Goal: Task Accomplishment & Management: Use online tool/utility

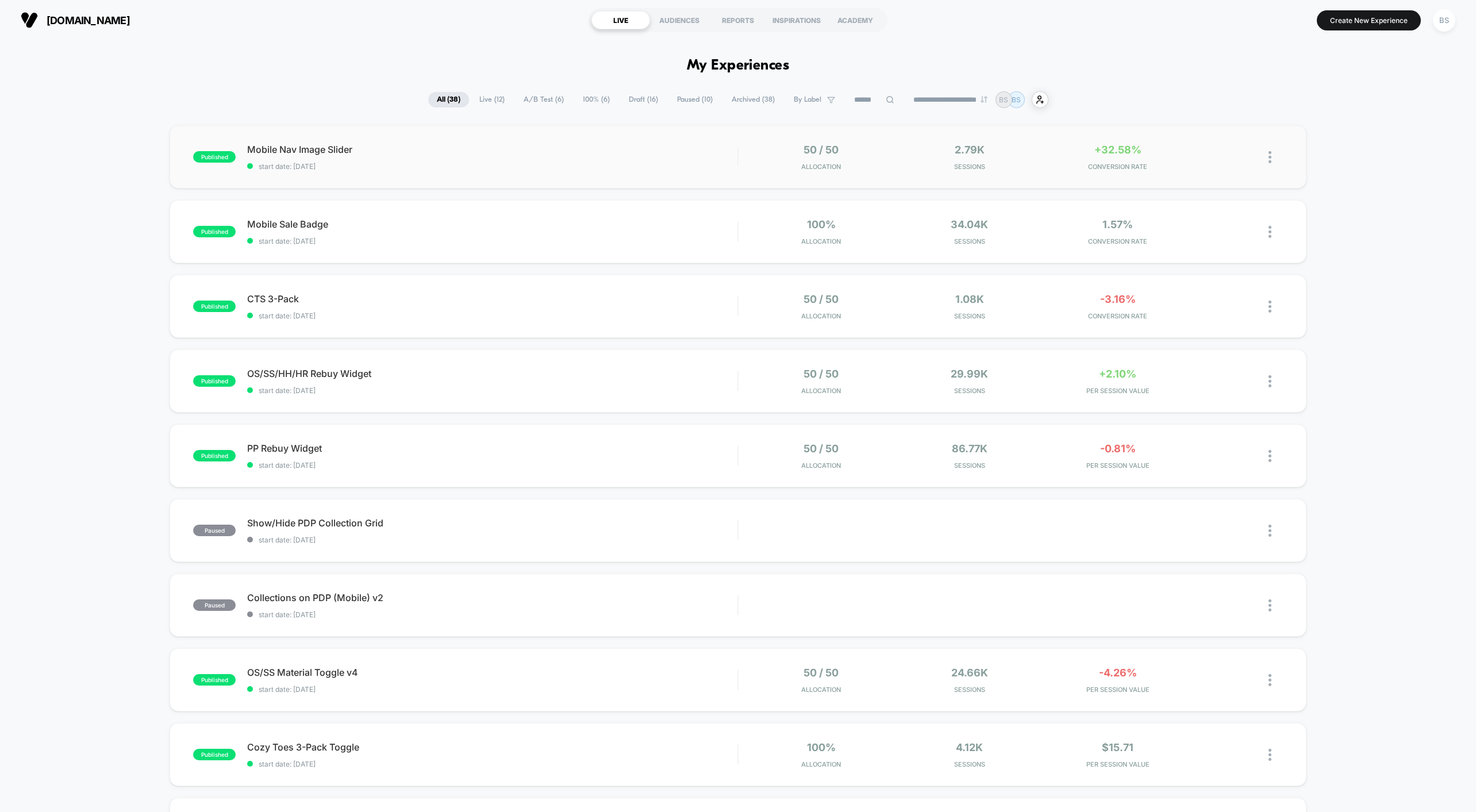
click at [1010, 173] on div "published Mobile Nav Image Slider start date: [DATE] 50 / 50 Allocation 2.79k S…" at bounding box center [737, 156] width 1136 height 63
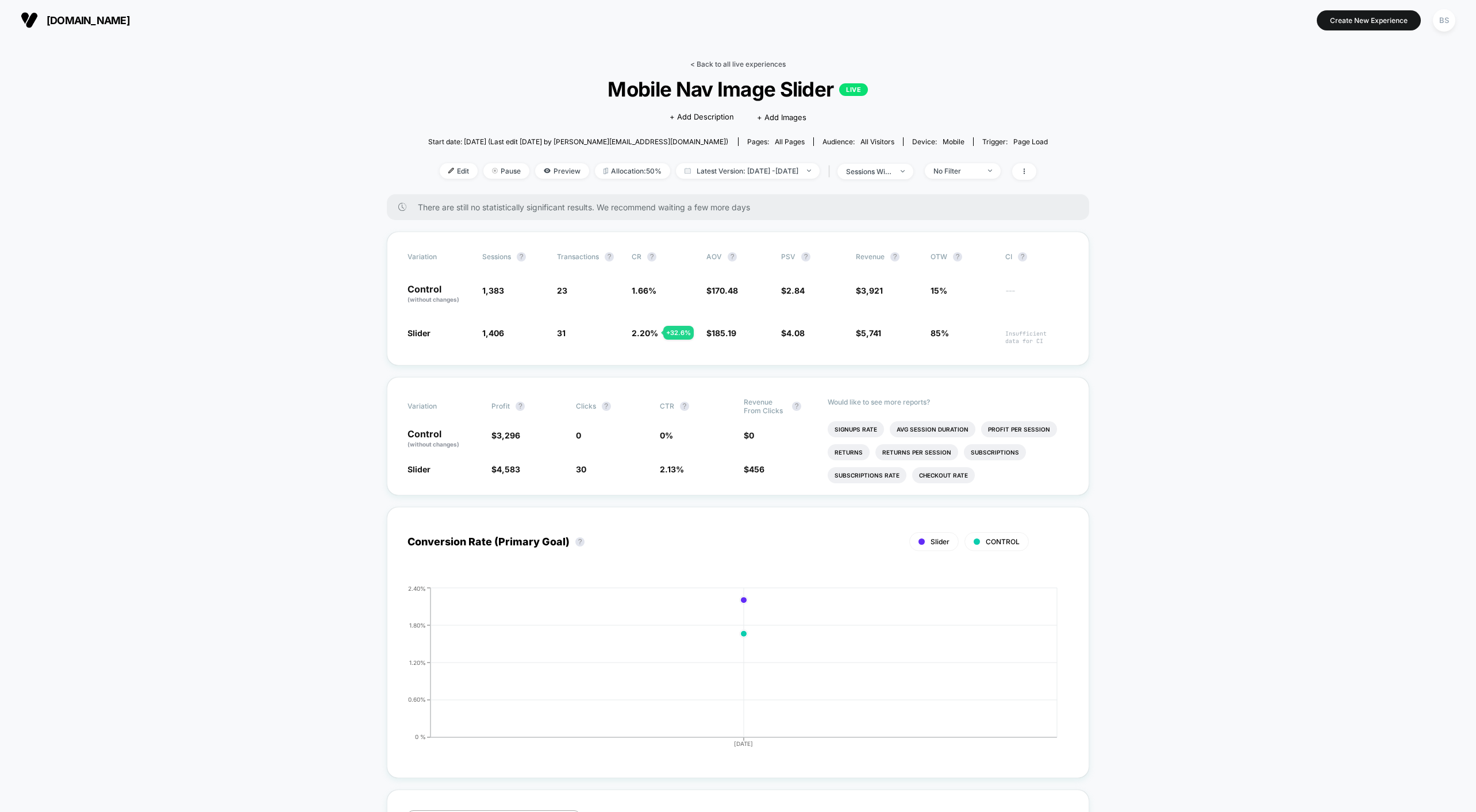
click at [707, 61] on link "< Back to all live experiences" at bounding box center [738, 64] width 95 height 9
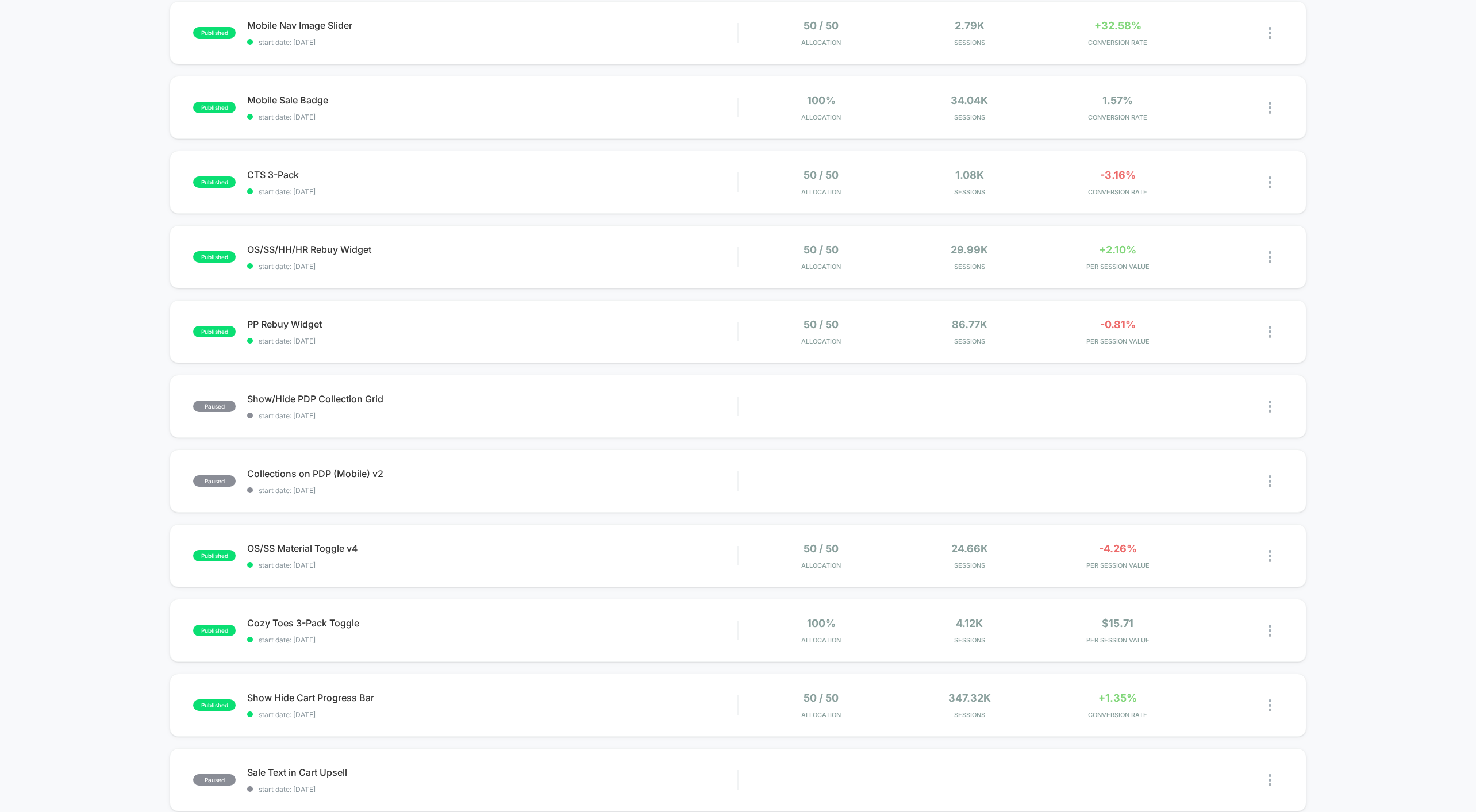
scroll to position [5, 0]
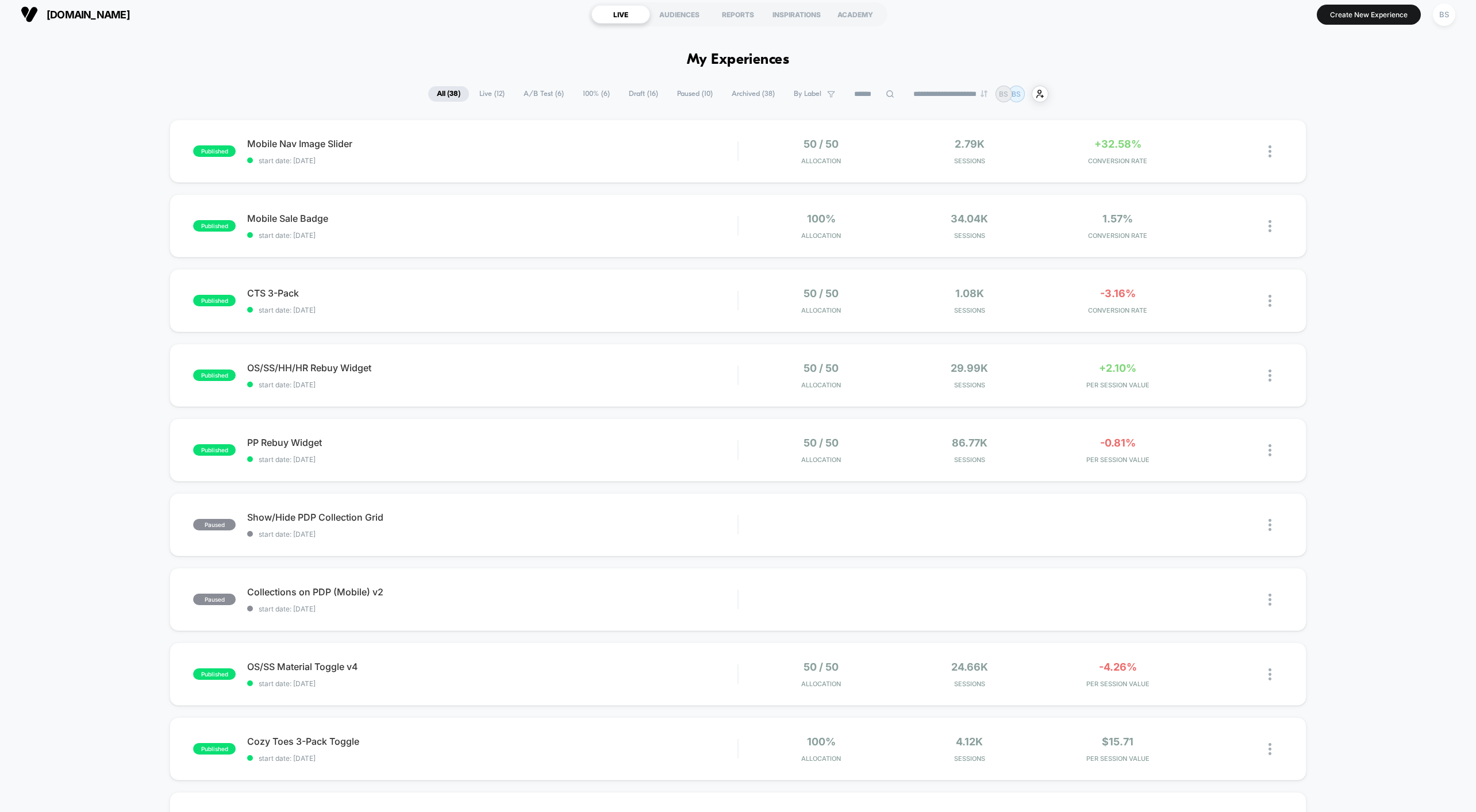
click at [520, 94] on span "A/B Test ( 6 )" at bounding box center [543, 94] width 57 height 16
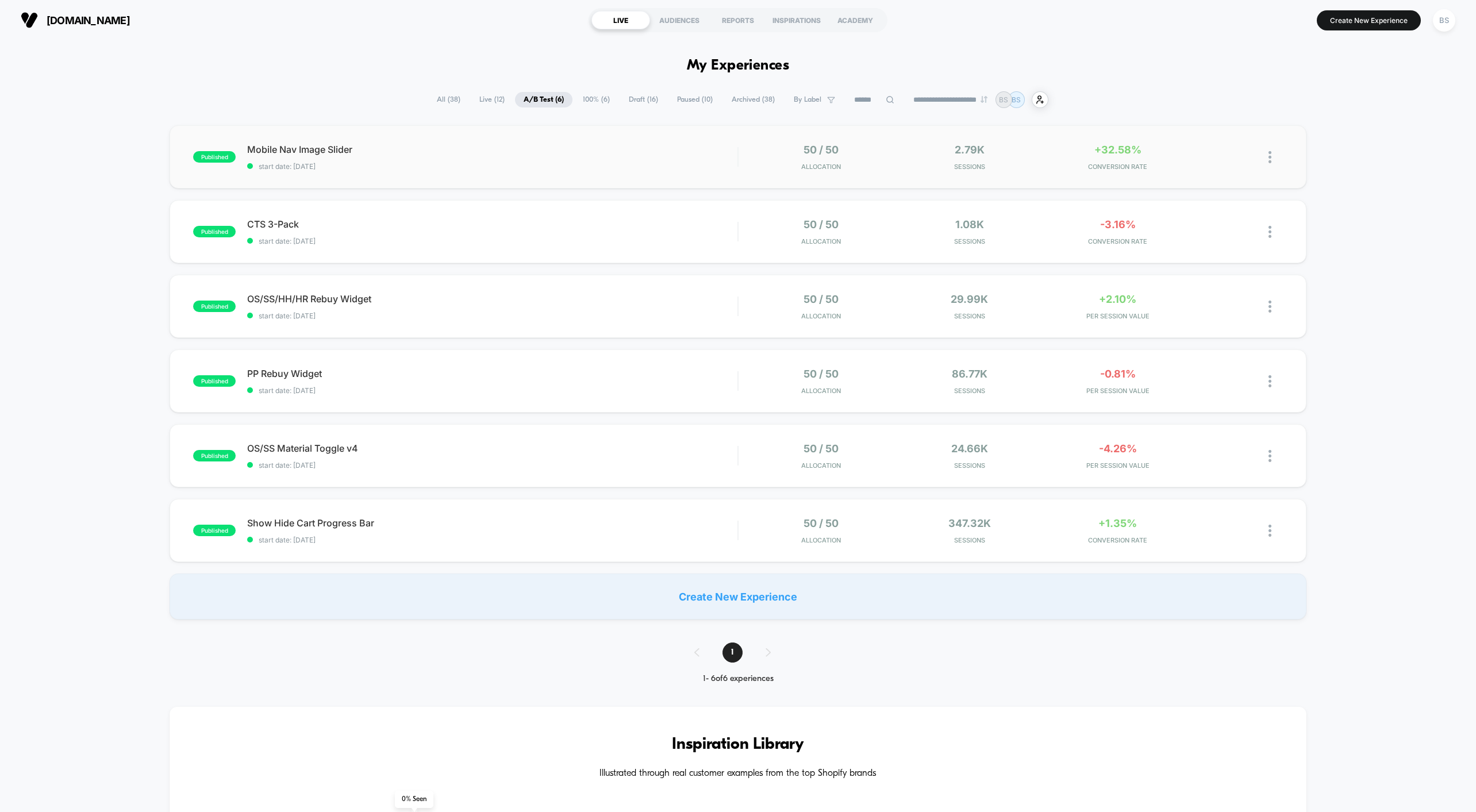
click at [782, 145] on div "50 / 50 Allocation" at bounding box center [822, 157] width 143 height 27
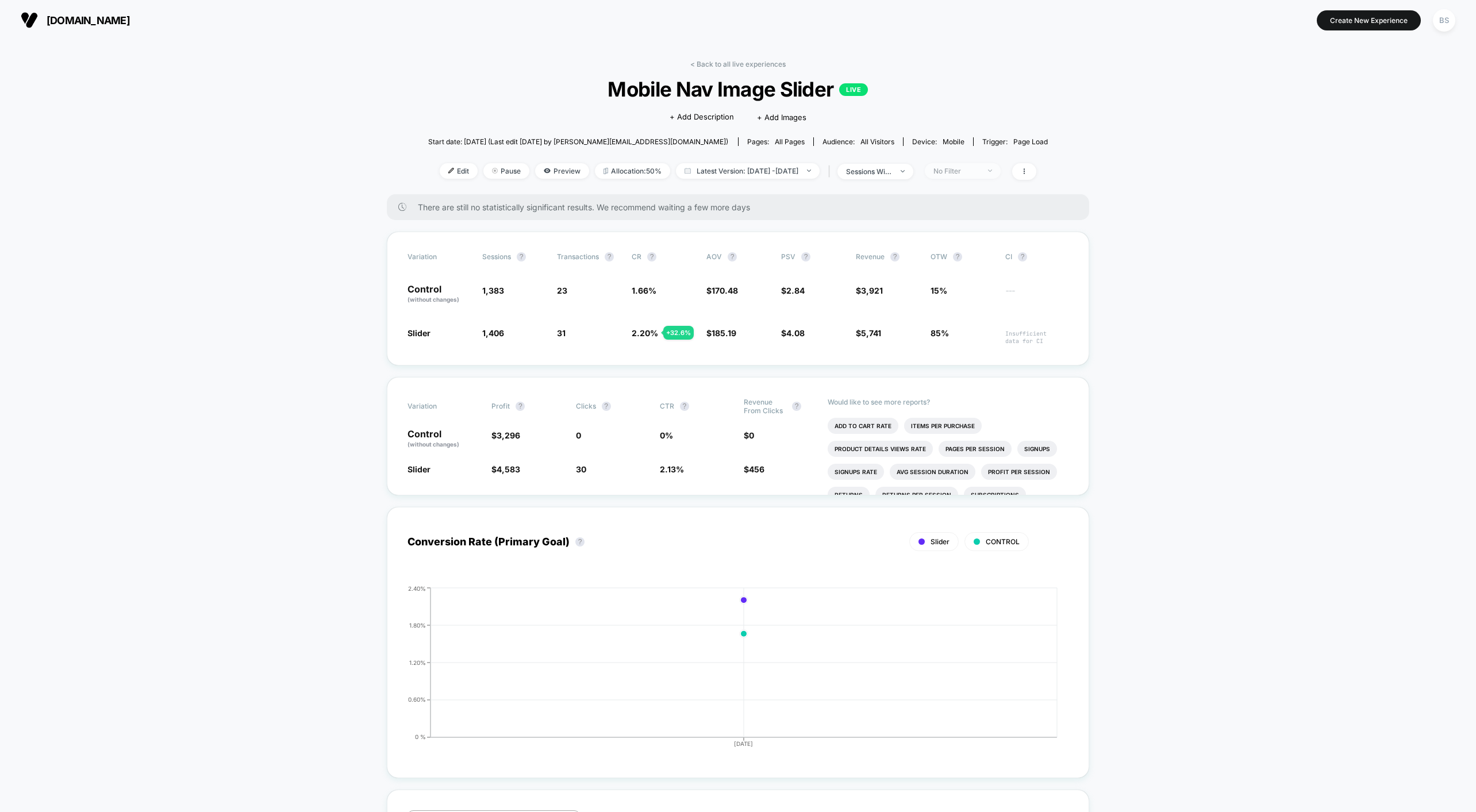
click at [969, 163] on span "No Filter" at bounding box center [962, 171] width 76 height 16
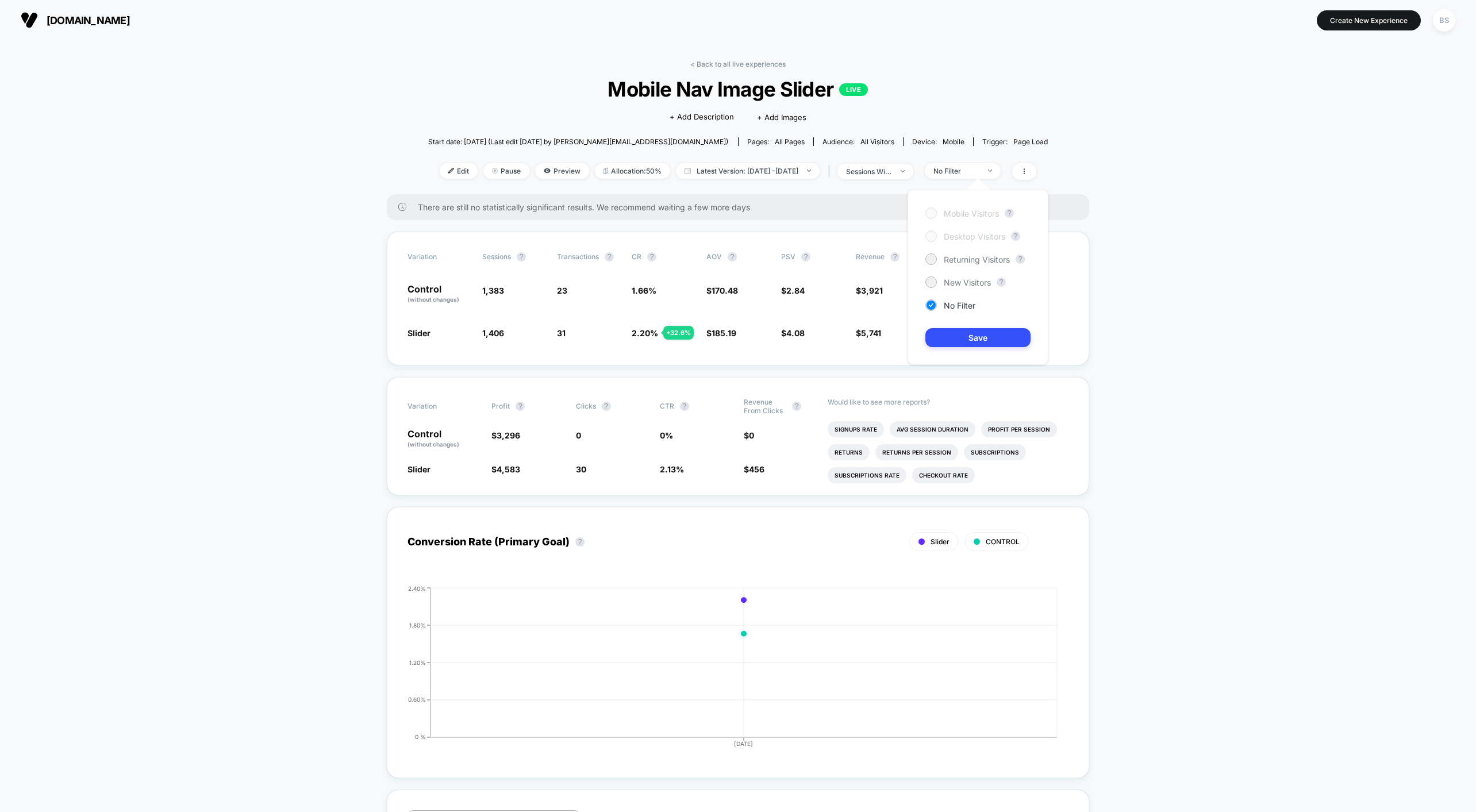
click at [714, 63] on link "< Back to all live experiences" at bounding box center [738, 64] width 95 height 9
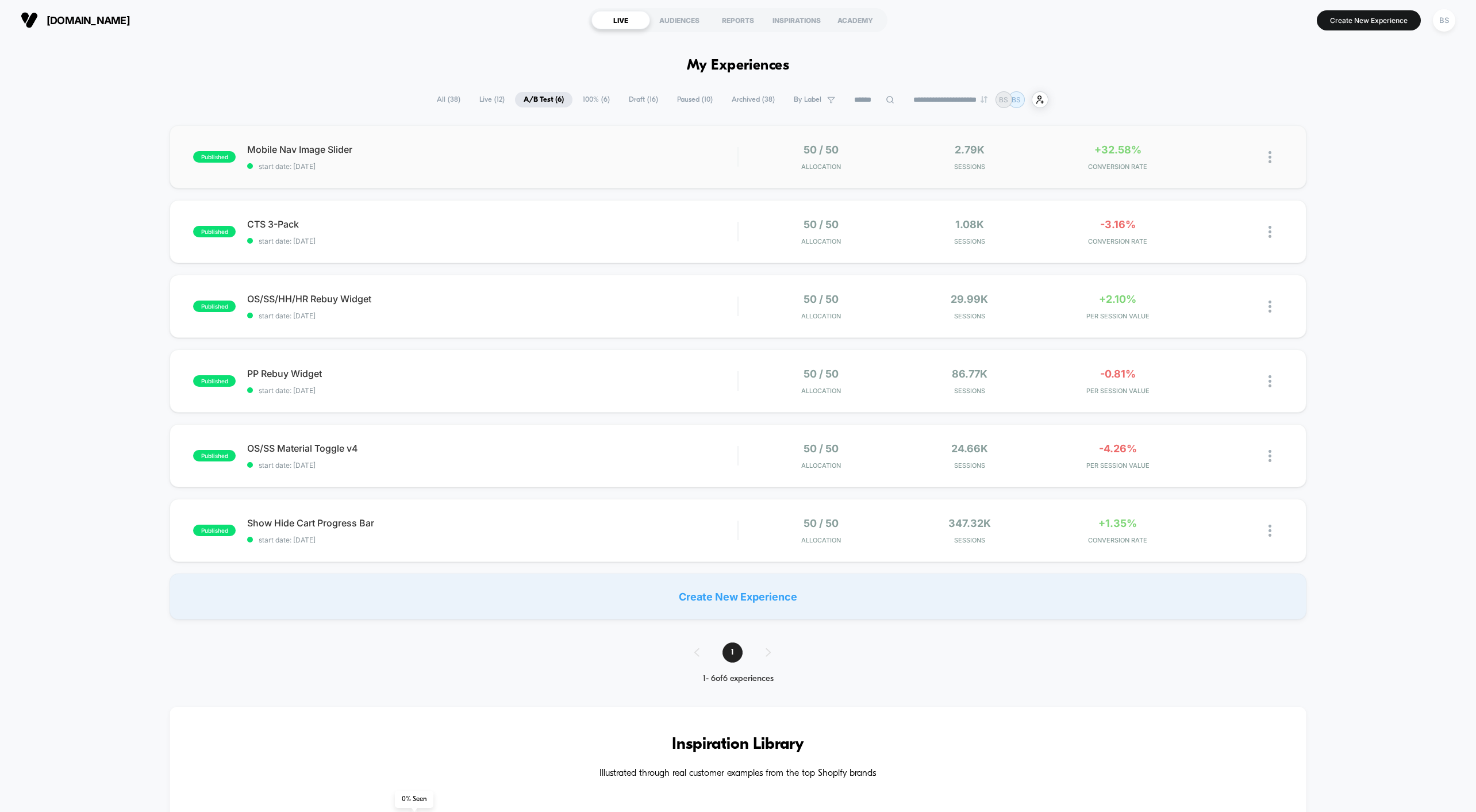
click at [732, 178] on div "published Mobile Nav Image Slider start date: [DATE] 50 / 50 Allocation 2.79k S…" at bounding box center [737, 156] width 1136 height 63
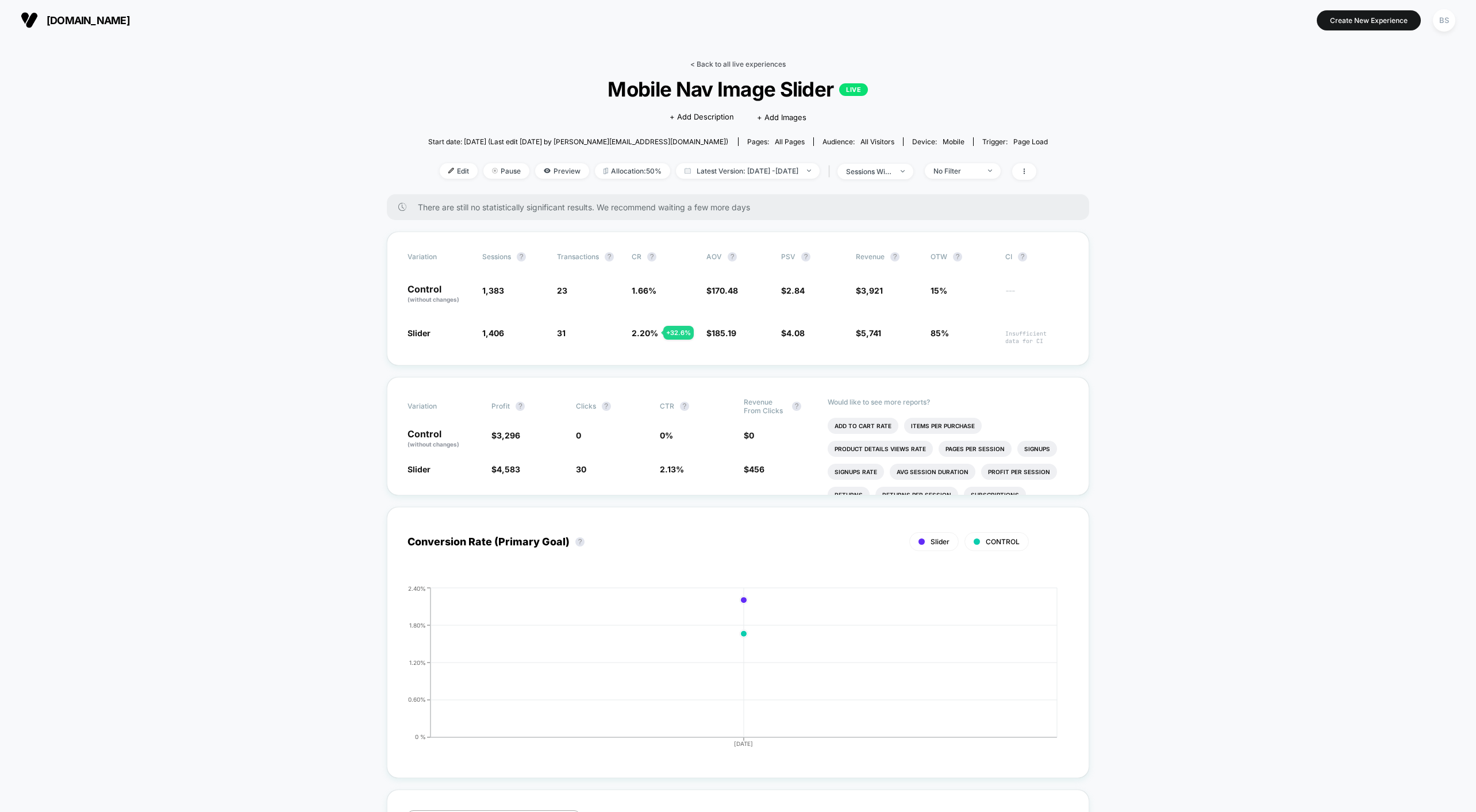
click at [751, 61] on link "< Back to all live experiences" at bounding box center [738, 64] width 95 height 9
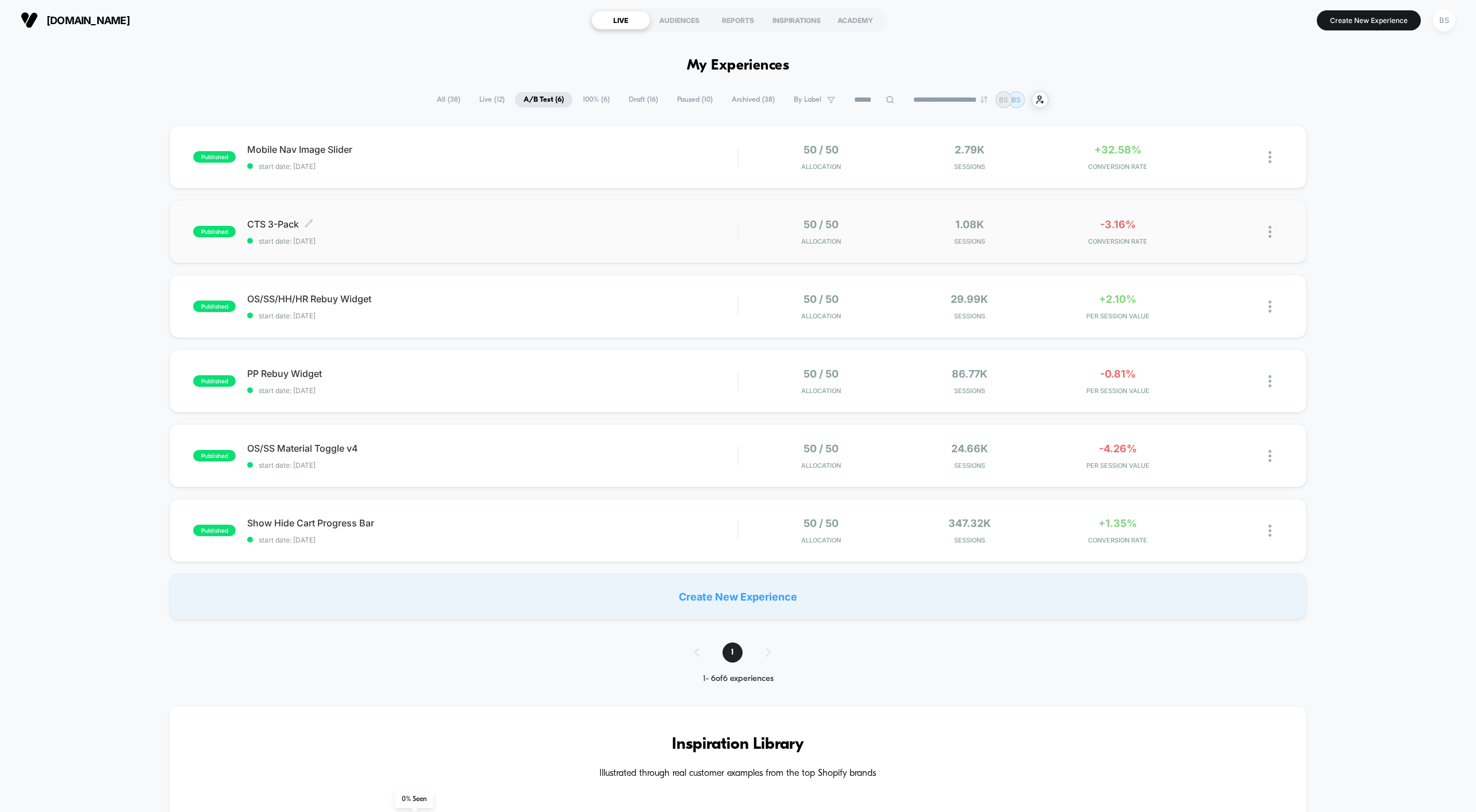
click at [680, 227] on span "CTS 3-Pack Click to edit experience details" at bounding box center [492, 224] width 490 height 12
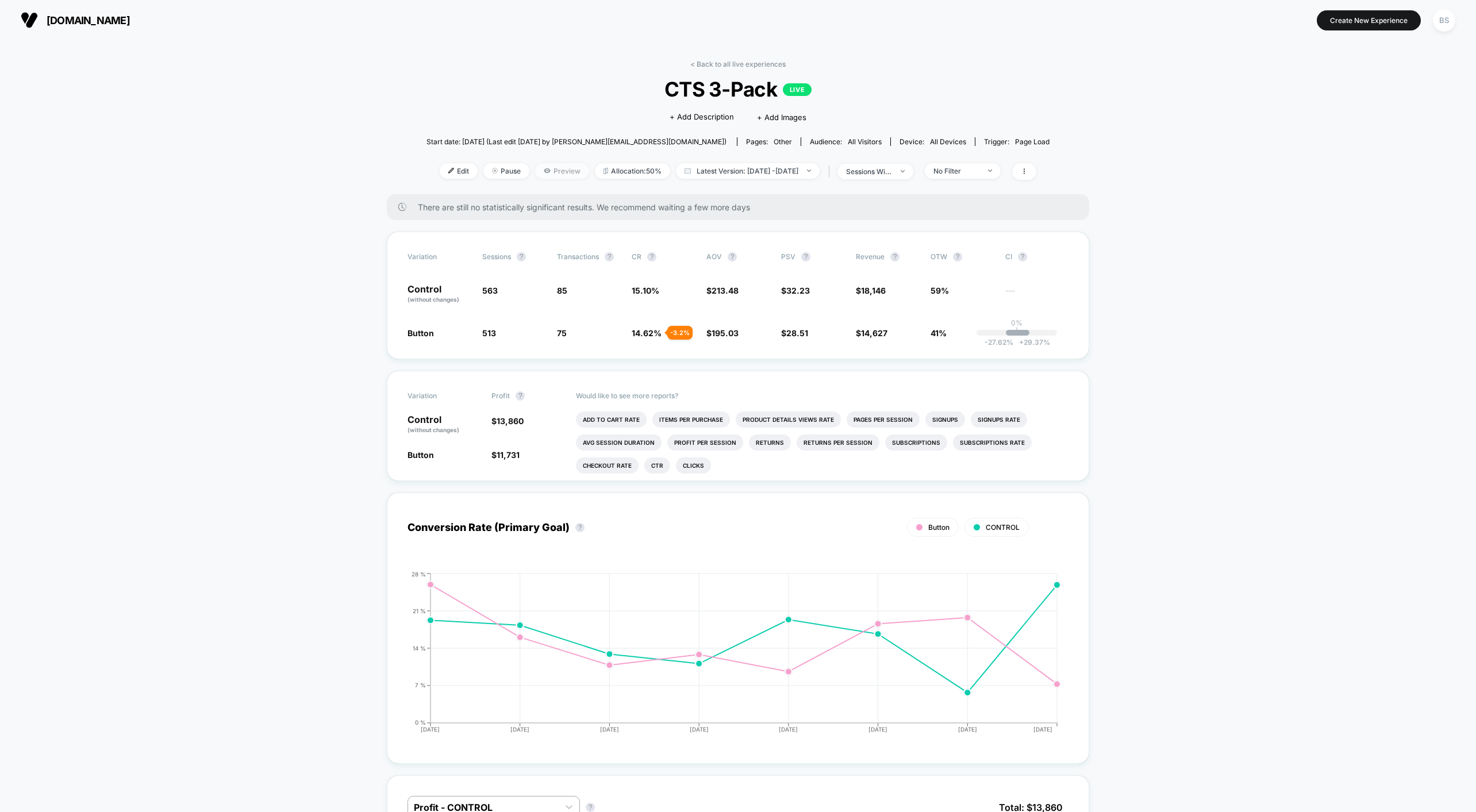
click at [535, 173] on span "Preview" at bounding box center [562, 171] width 54 height 16
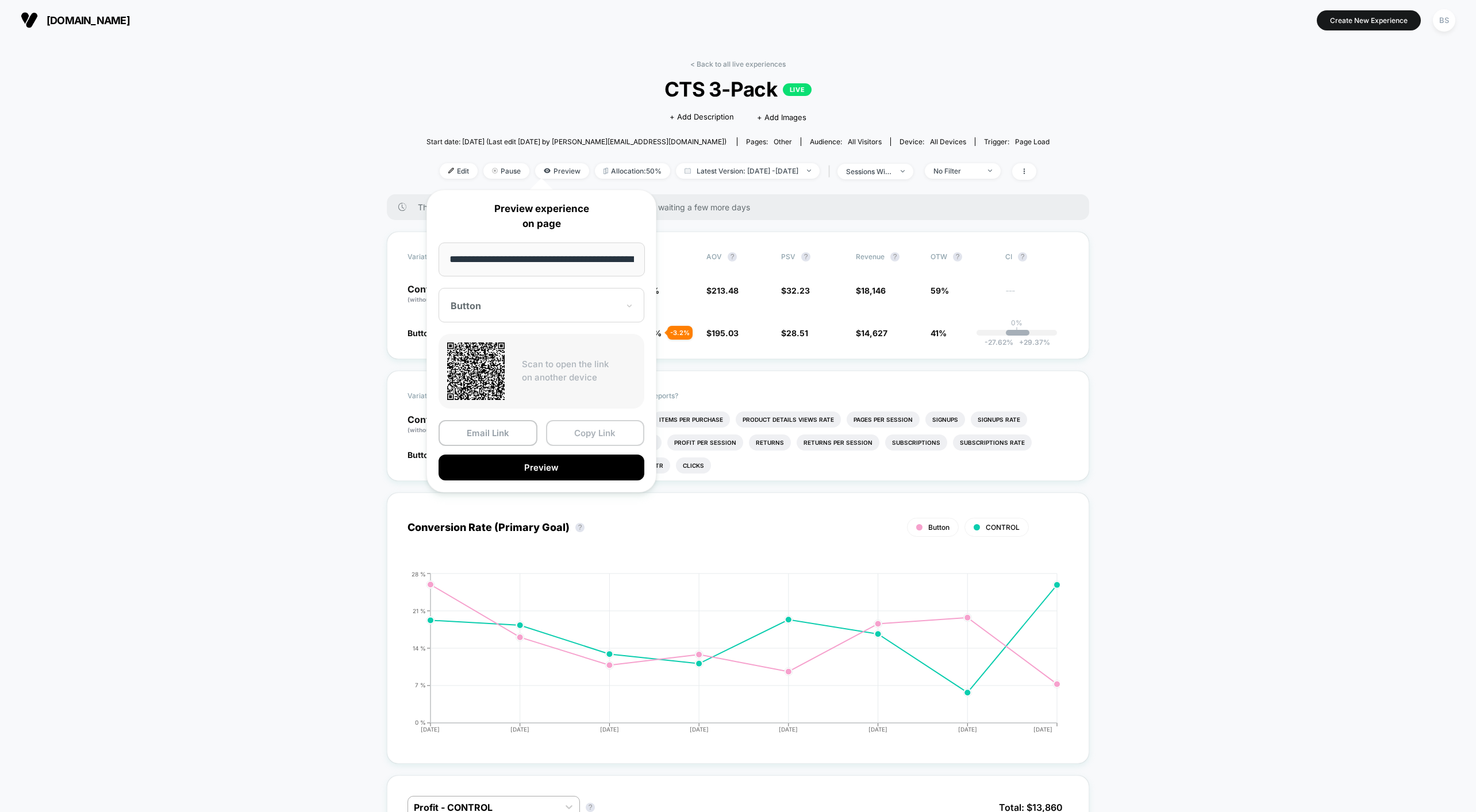
click at [580, 430] on button "Copy Link" at bounding box center [595, 433] width 99 height 26
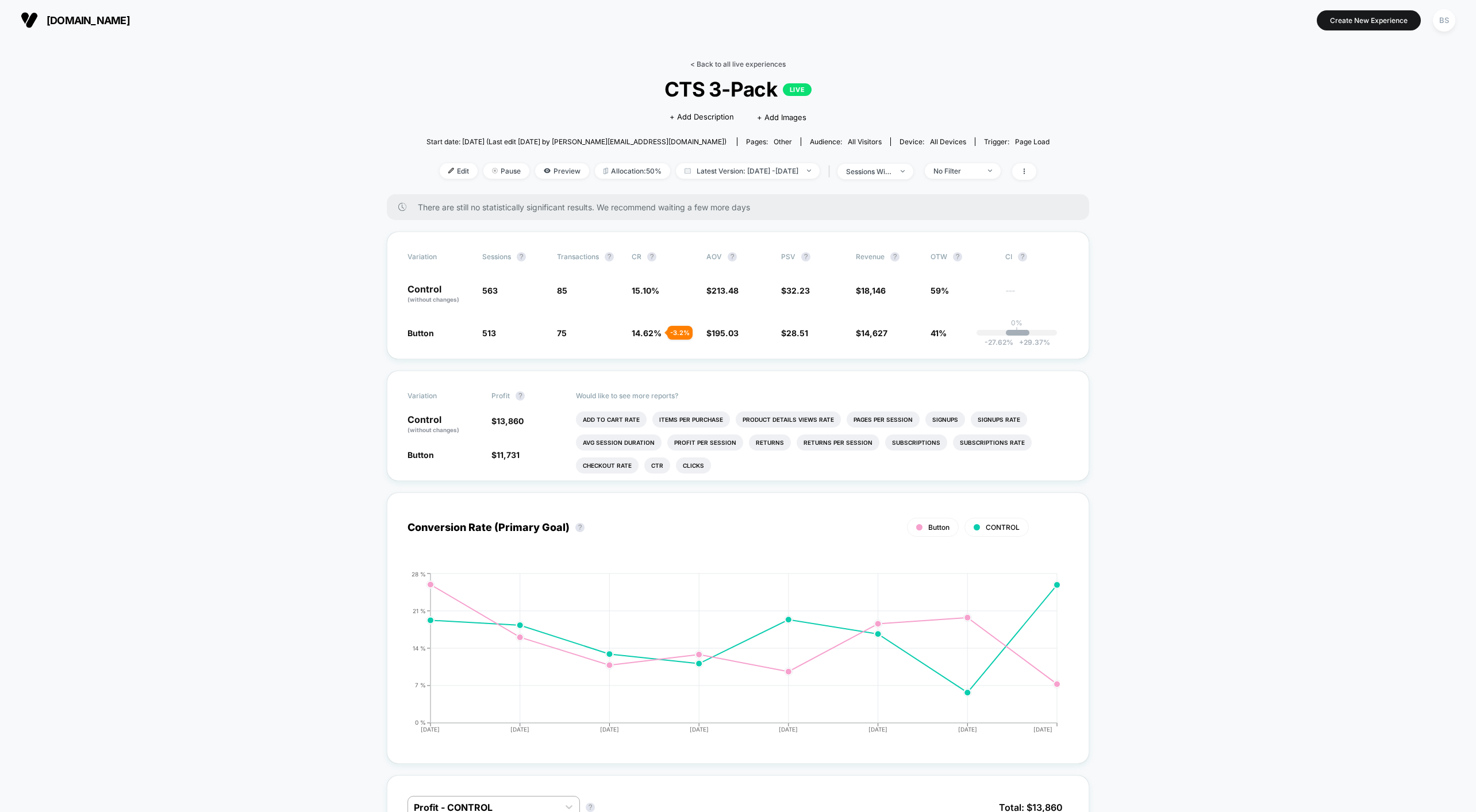
click at [726, 66] on link "< Back to all live experiences" at bounding box center [738, 64] width 95 height 9
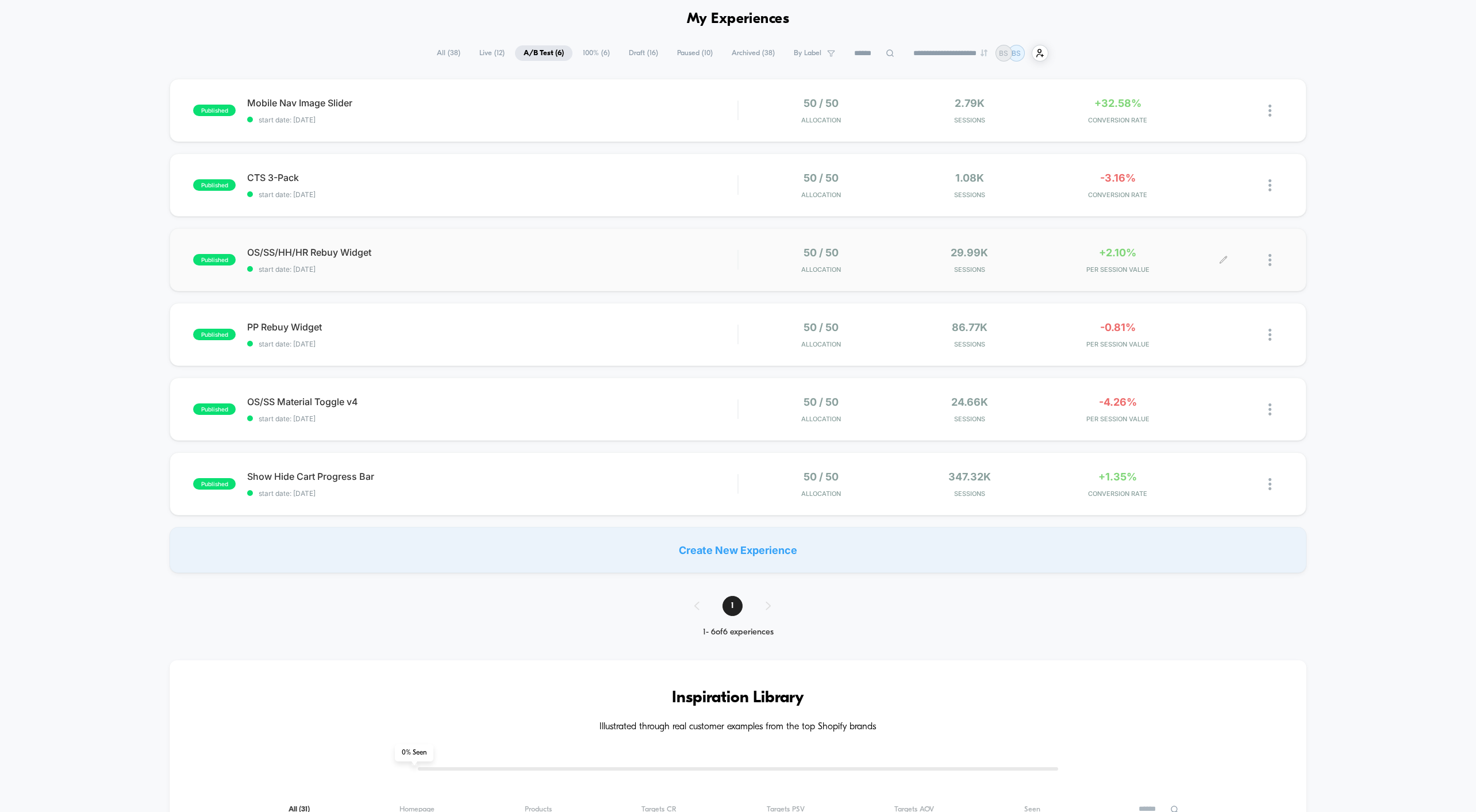
scroll to position [48, 0]
click at [913, 245] on div "29.99k Sessions" at bounding box center [970, 258] width 143 height 27
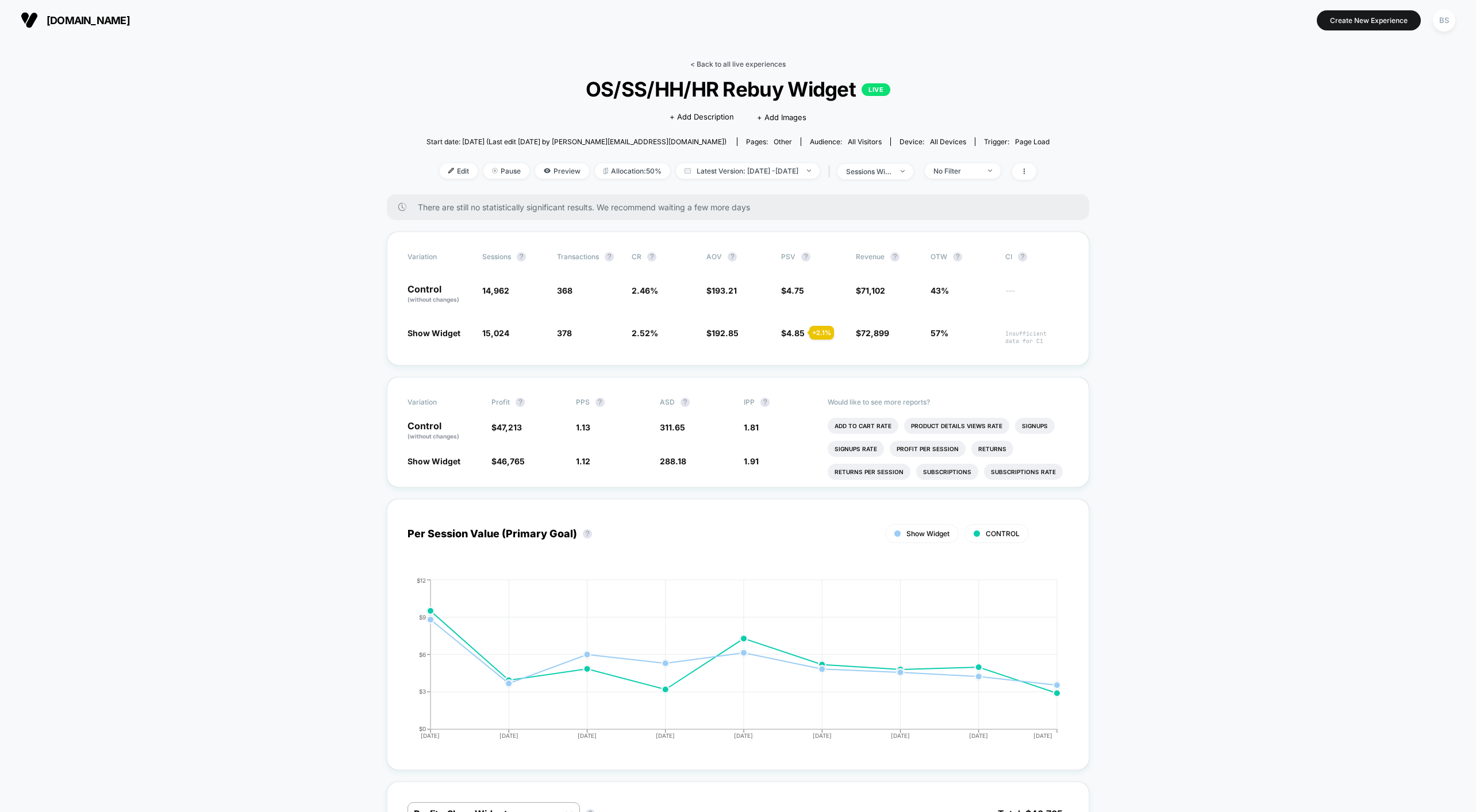
click at [722, 63] on link "< Back to all live experiences" at bounding box center [738, 64] width 95 height 9
